Goal: Information Seeking & Learning: Learn about a topic

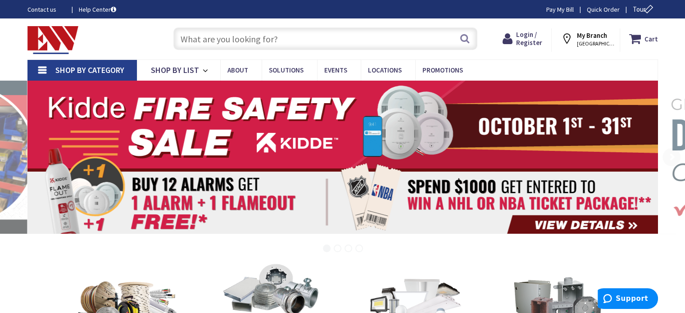
click at [42, 71] on link "Shop By Category" at bounding box center [81, 70] width 109 height 21
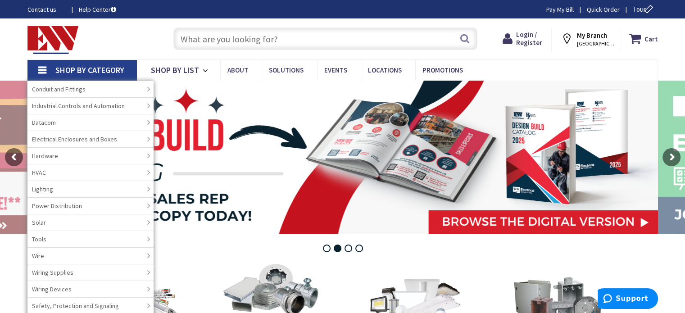
click at [277, 37] on input "text" at bounding box center [325, 38] width 304 height 23
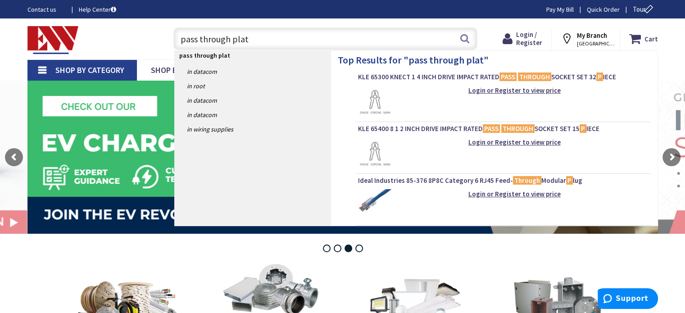
type input "pass through plate"
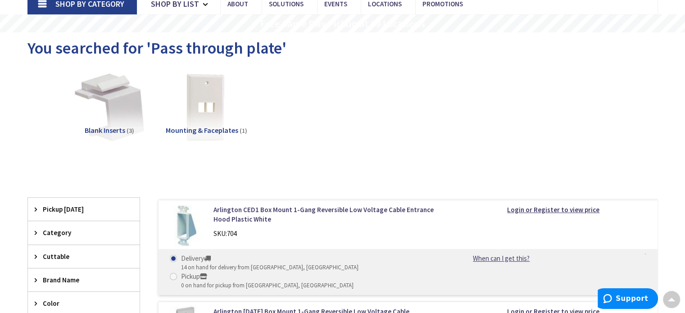
scroll to position [45, 0]
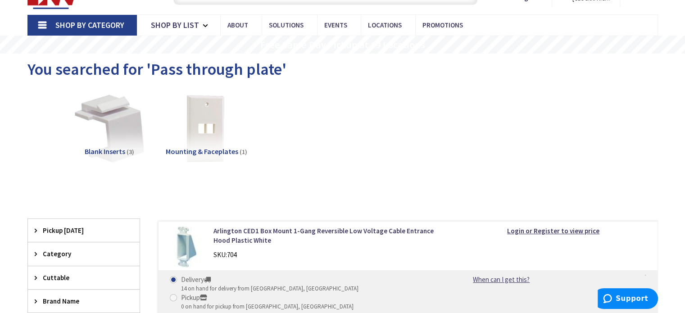
click at [202, 152] on span "Mounting & Faceplates" at bounding box center [202, 151] width 72 height 9
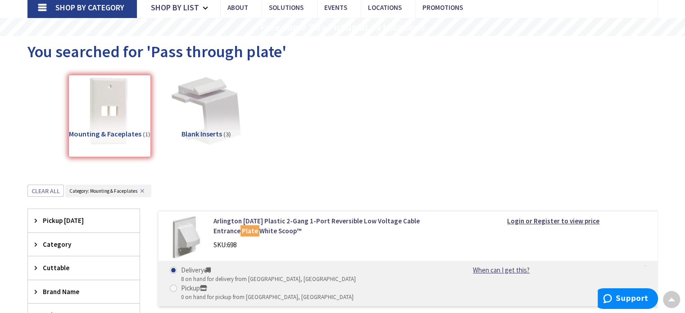
scroll to position [22, 0]
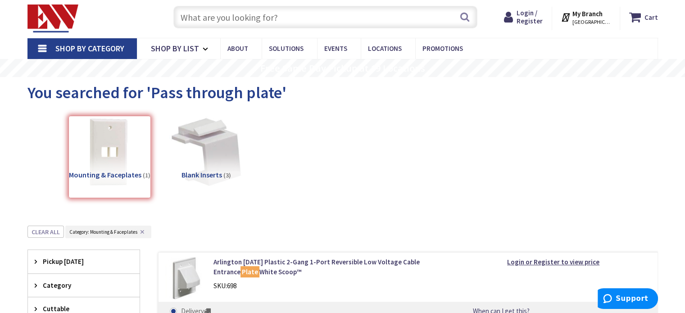
click at [276, 15] on input "text" at bounding box center [325, 17] width 304 height 23
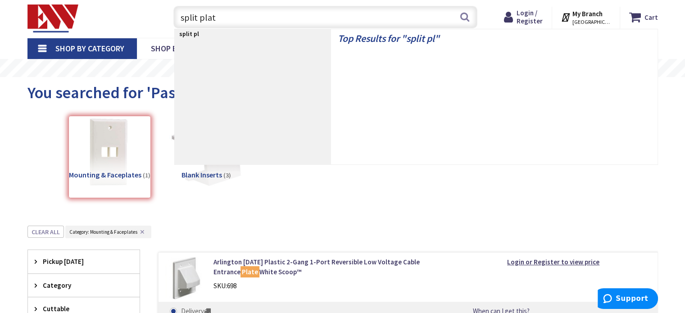
type input "split plate"
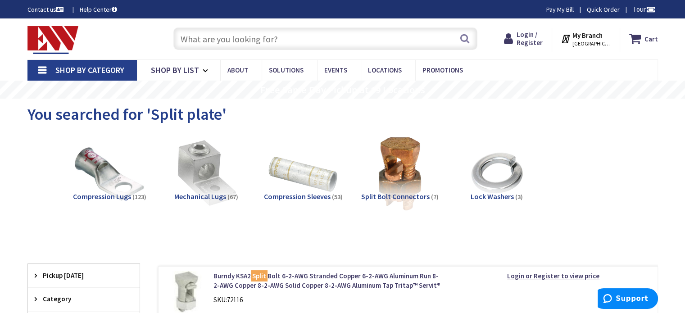
click at [228, 45] on input "text" at bounding box center [325, 38] width 304 height 23
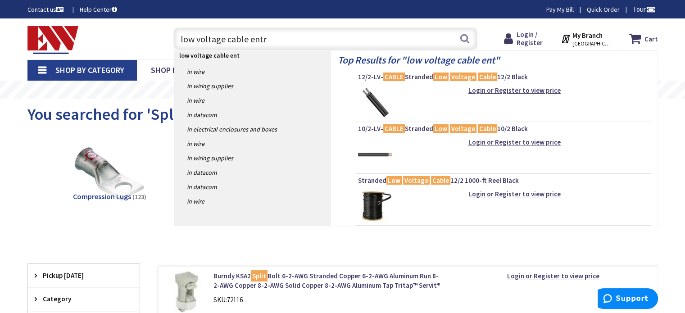
type input "low voltage cable entry"
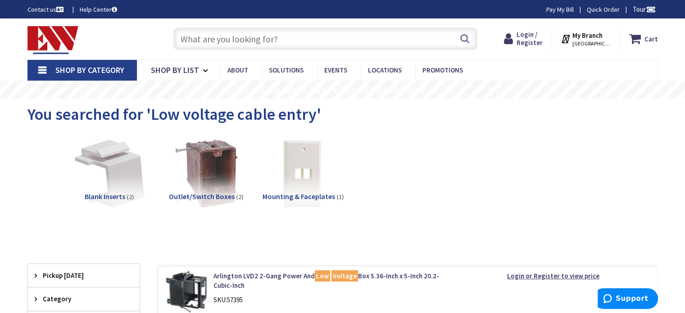
click at [286, 35] on input "text" at bounding box center [325, 38] width 304 height 23
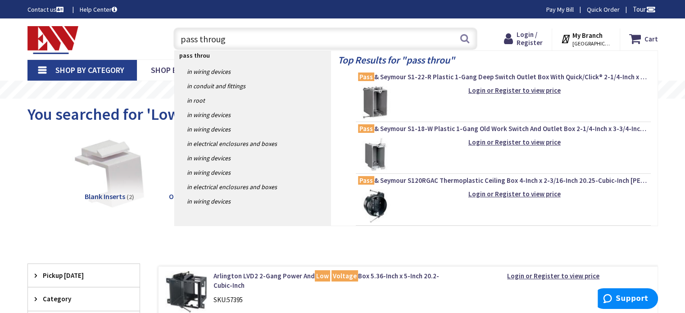
type input "pass through"
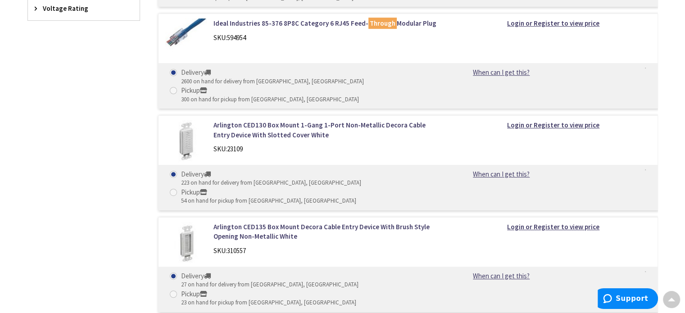
scroll to position [450, 0]
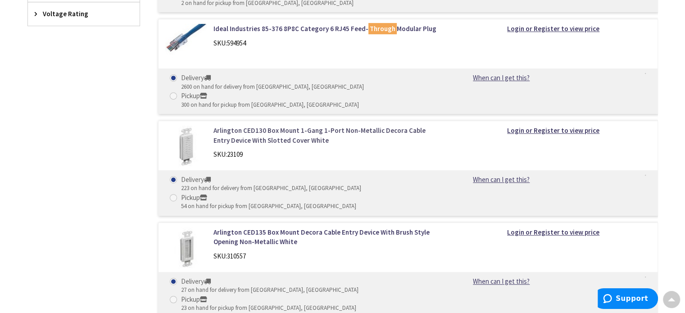
click at [281, 126] on link "Arlington CED130 Box Mount 1-Gang 1-Port Non-Metallic Decora Cable Entry Device…" at bounding box center [327, 135] width 229 height 19
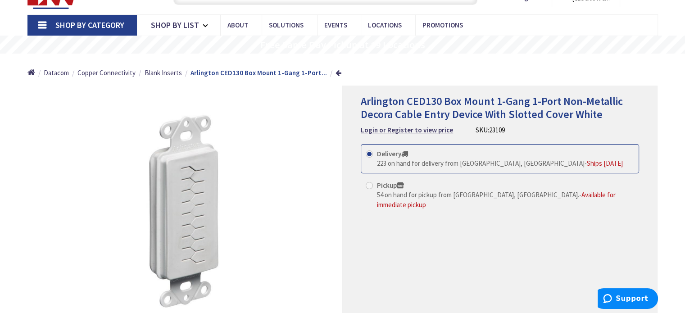
scroll to position [90, 0]
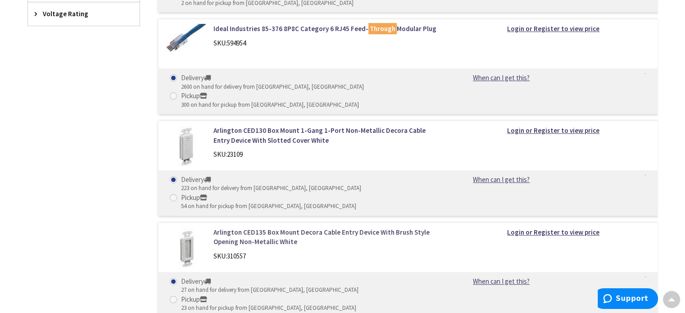
click at [237, 227] on link "Arlington CED135 Box Mount Decora Cable Entry Device With Brush Style Opening N…" at bounding box center [327, 236] width 229 height 19
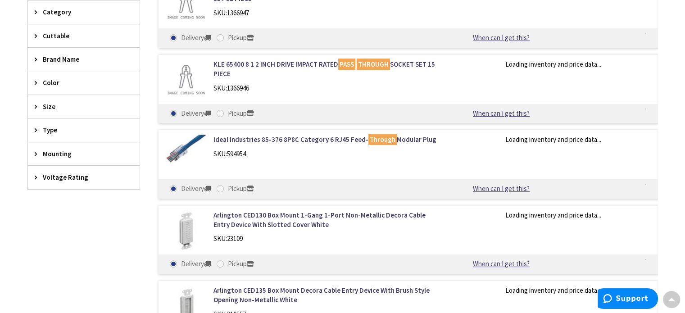
click at [201, 225] on img at bounding box center [186, 231] width 42 height 42
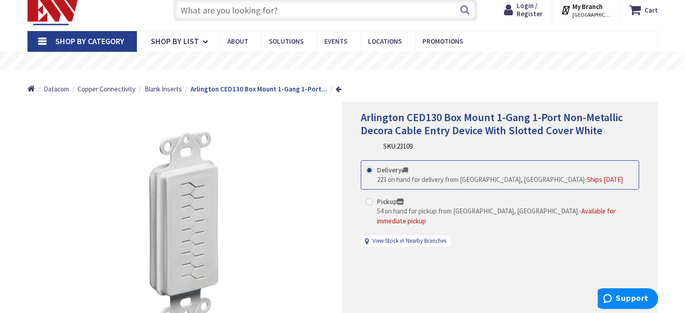
scroll to position [45, 0]
